Goal: Task Accomplishment & Management: Use online tool/utility

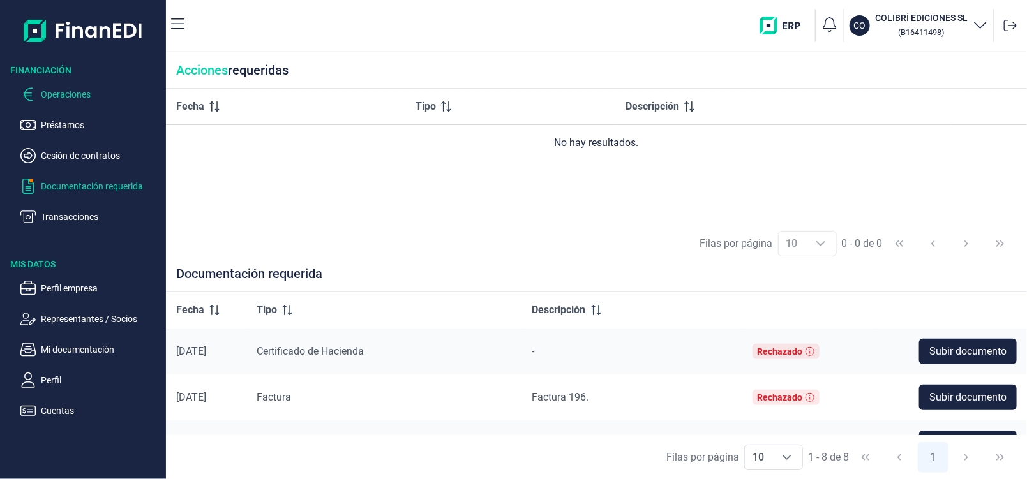
click at [79, 93] on p "Operaciones" at bounding box center [101, 94] width 120 height 15
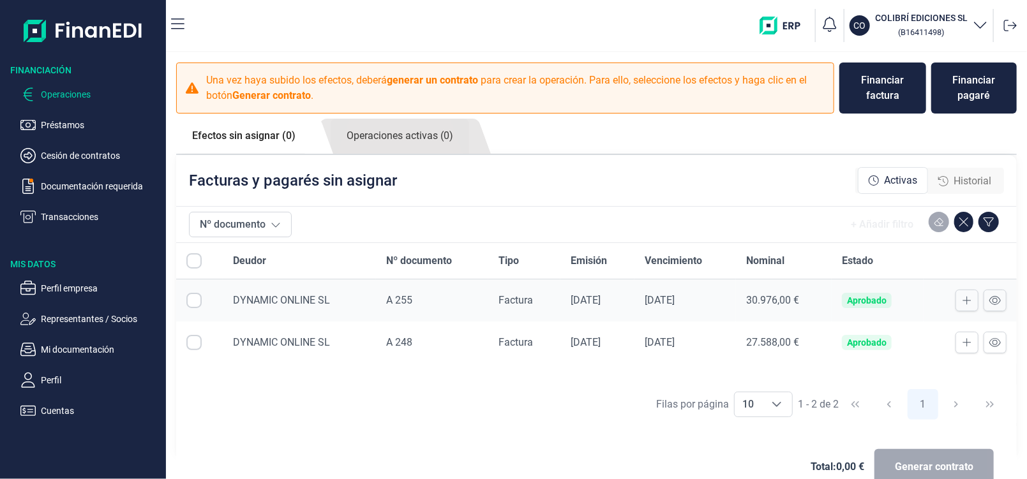
checkbox input "true"
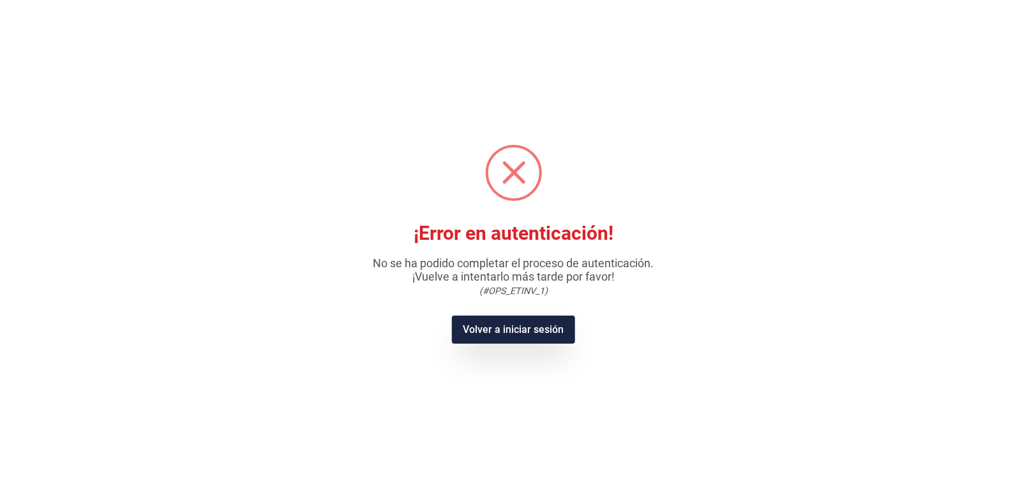
click at [490, 331] on button "Volver a iniciar sesión" at bounding box center [513, 330] width 123 height 28
